Goal: Information Seeking & Learning: Learn about a topic

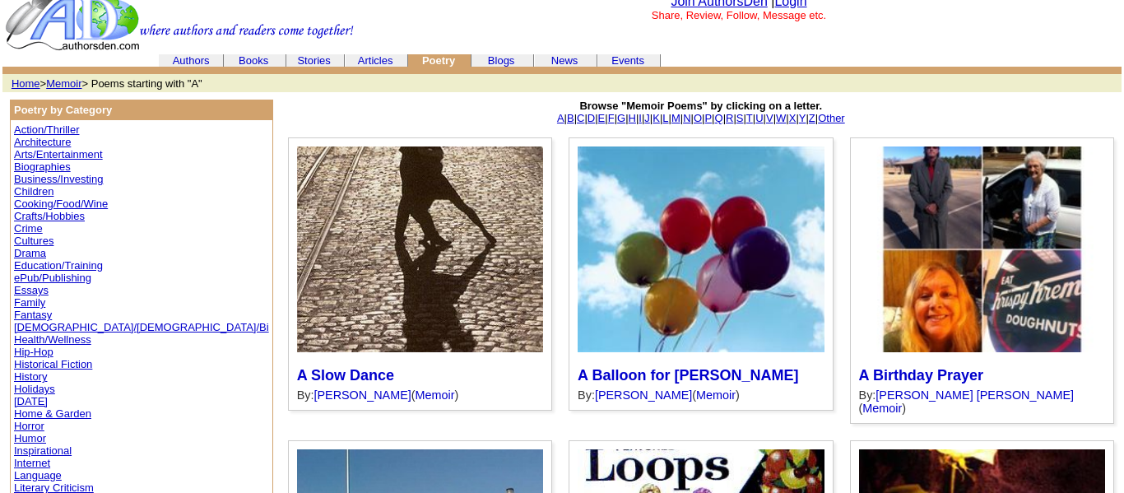
scroll to position [13, 0]
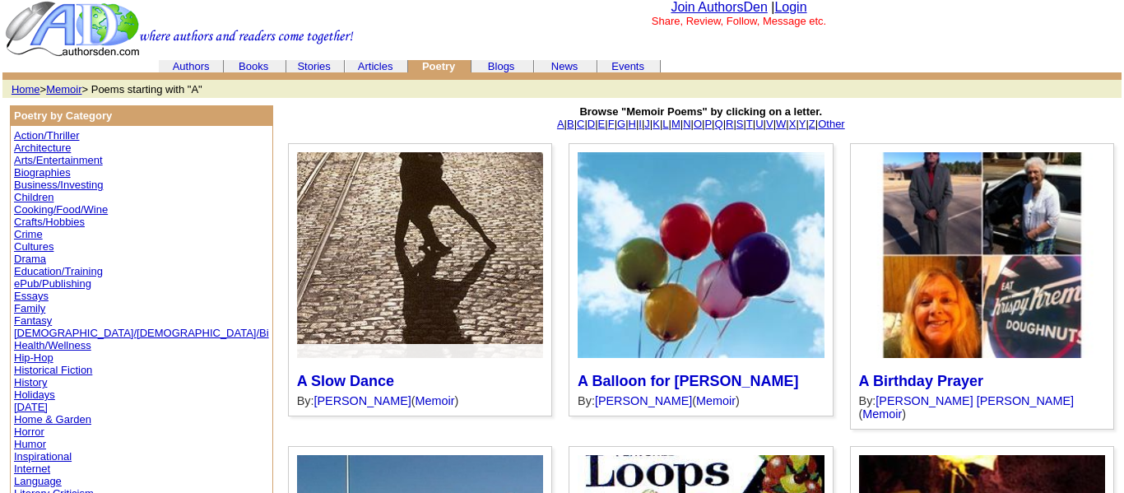
click at [347, 319] on div at bounding box center [420, 255] width 246 height 206
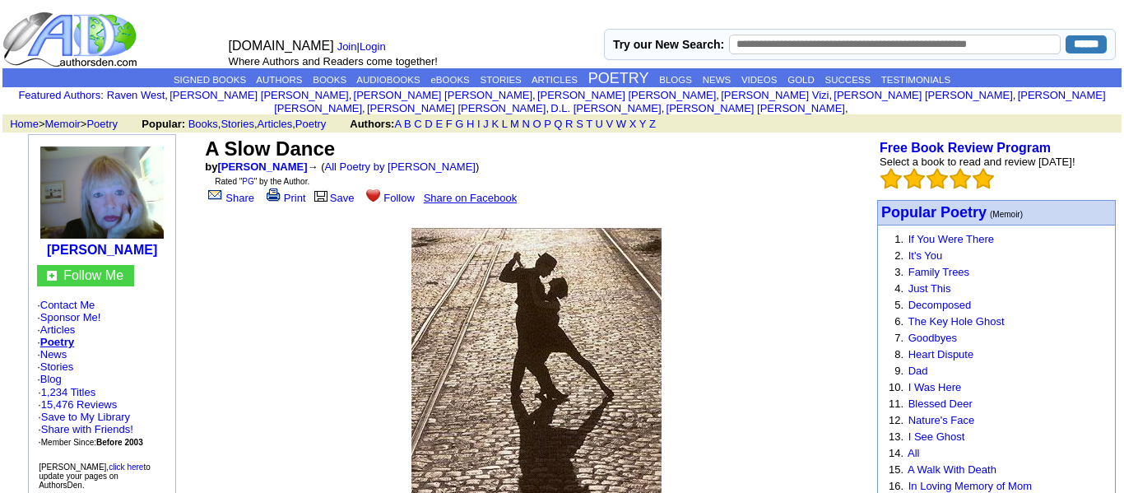
click at [701, 258] on td at bounding box center [536, 395] width 359 height 366
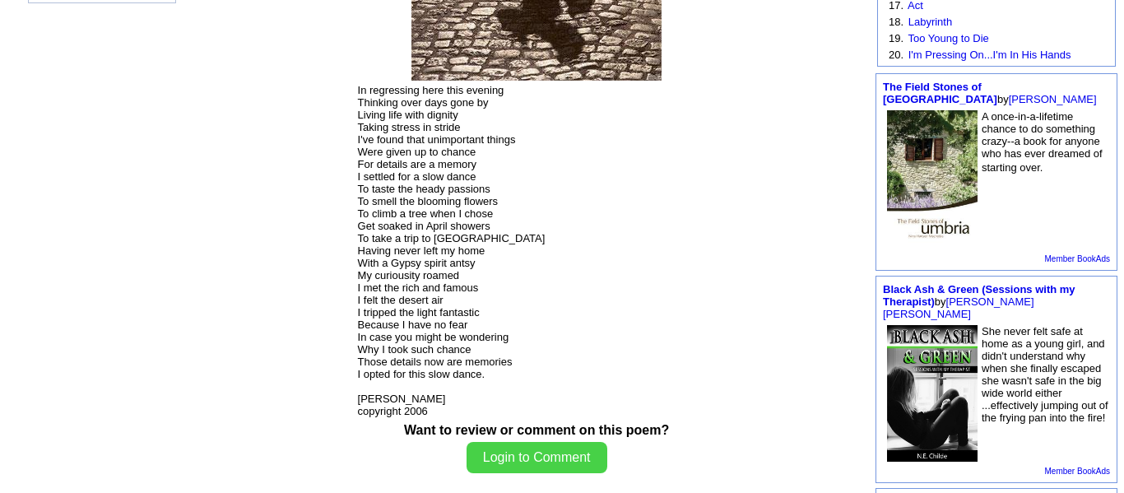
scroll to position [485, 0]
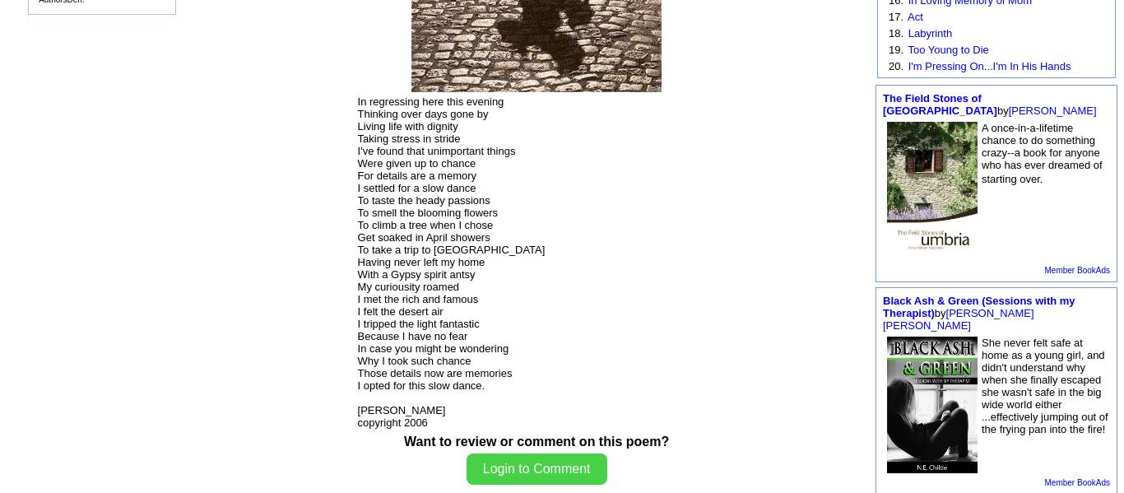
drag, startPoint x: 359, startPoint y: 98, endPoint x: 405, endPoint y: 168, distance: 84.2
click at [405, 168] on font "In regressing here this evening Thinking over days gone by Living life with dig…" at bounding box center [452, 261] width 188 height 333
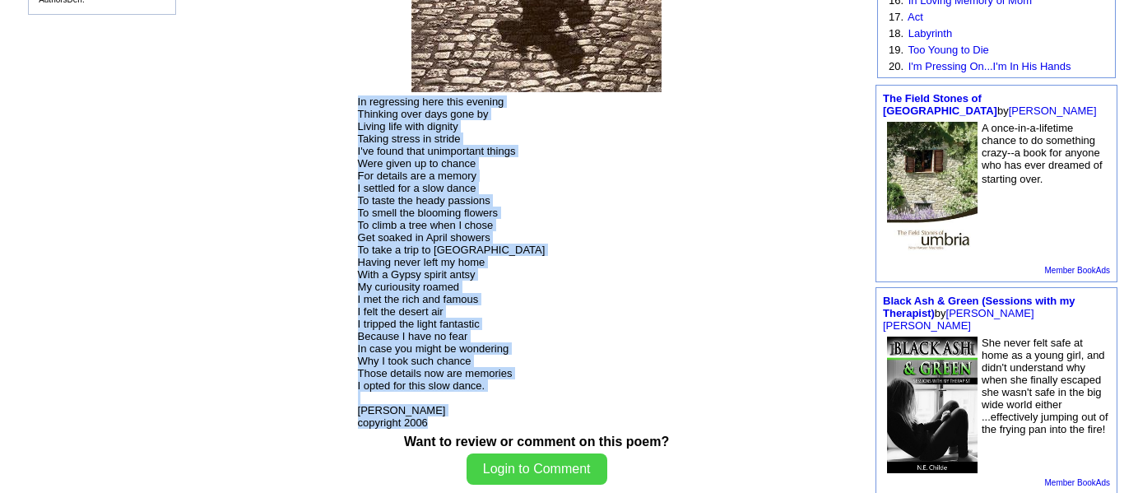
drag, startPoint x: 357, startPoint y: 98, endPoint x: 440, endPoint y: 440, distance: 352.1
click at [440, 429] on p "In regressing here this evening Thinking over days gone by Living life with dig…" at bounding box center [537, 261] width 358 height 333
drag, startPoint x: 358, startPoint y: 94, endPoint x: 439, endPoint y: 451, distance: 366.1
click at [439, 433] on tbody "In regressing here this evening Thinking over days gone by Living life with dig…" at bounding box center [536, 78] width 359 height 709
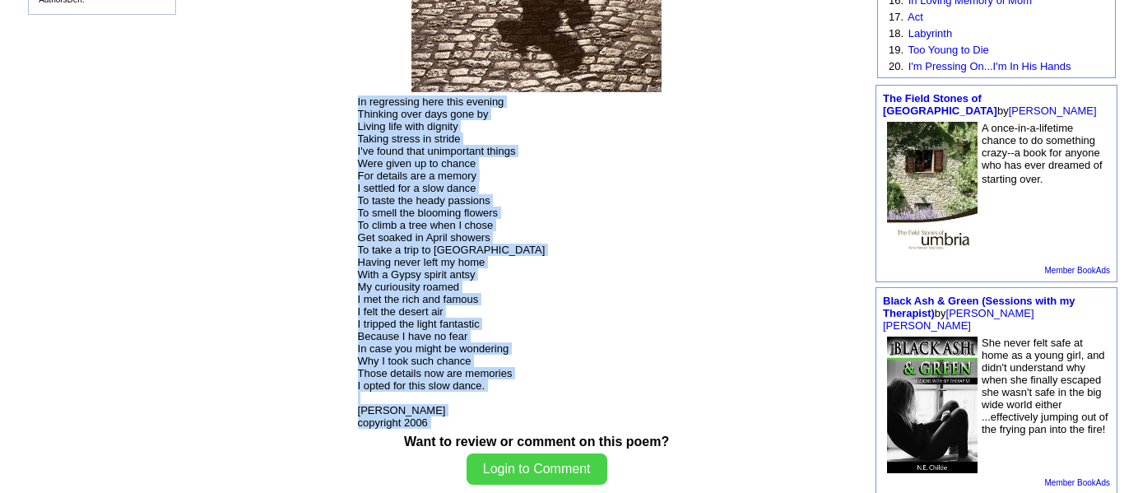
copy tbody "In regressing here this evening Thinking over days gone by Living life with dig…"
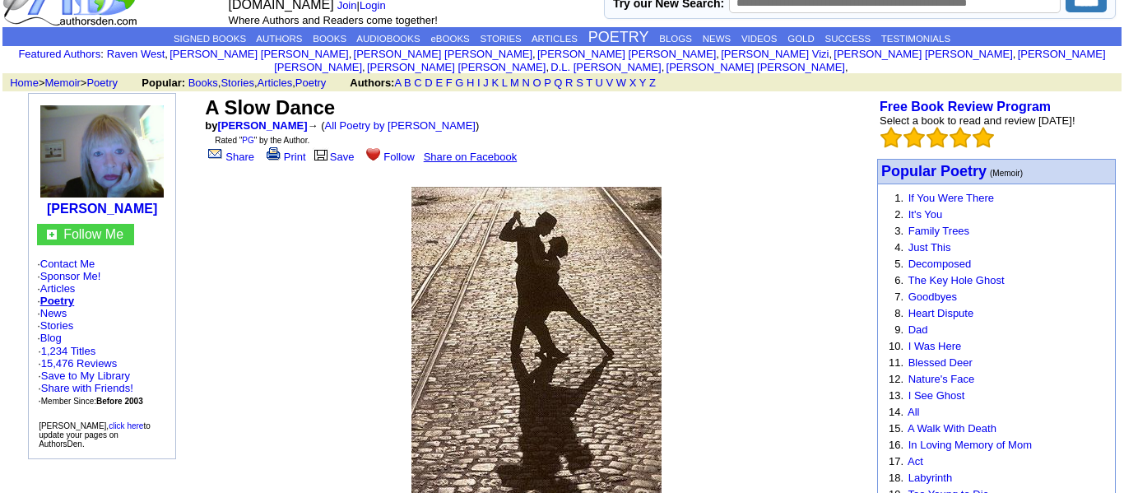
scroll to position [0, 0]
